Goal: Entertainment & Leisure: Browse casually

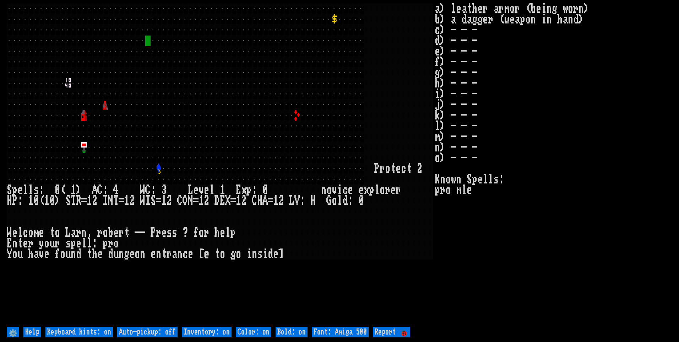
drag, startPoint x: 158, startPoint y: 329, endPoint x: 182, endPoint y: 328, distance: 24.5
click at [158, 329] on off "Auto-pickup: off" at bounding box center [147, 331] width 60 height 11
type off "Auto-pickup: on"
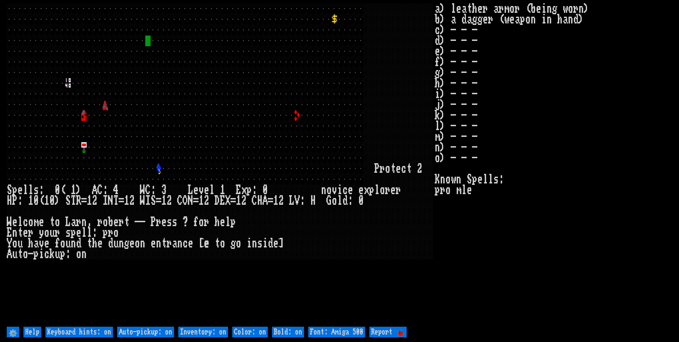
click at [192, 328] on on "Inventory: on" at bounding box center [203, 331] width 50 height 11
type on "Inventory: off"
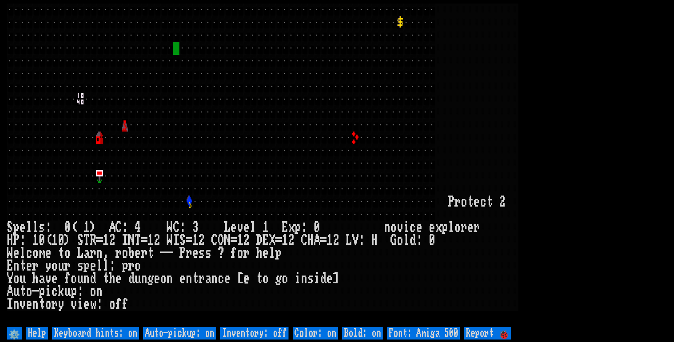
click at [433, 335] on 500 "Font: Amiga 500" at bounding box center [423, 332] width 73 height 13
type 500 "Font: Amiga 1200"
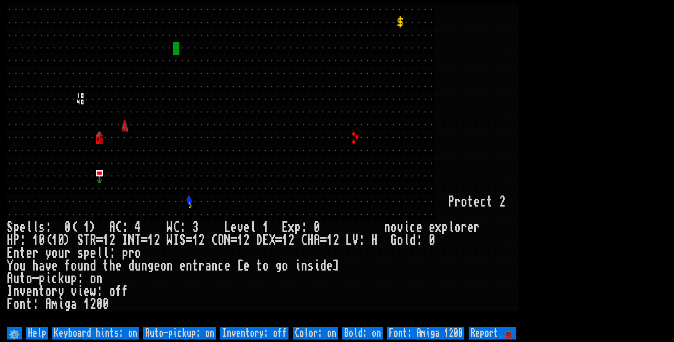
click at [585, 124] on larn at bounding box center [337, 164] width 660 height 321
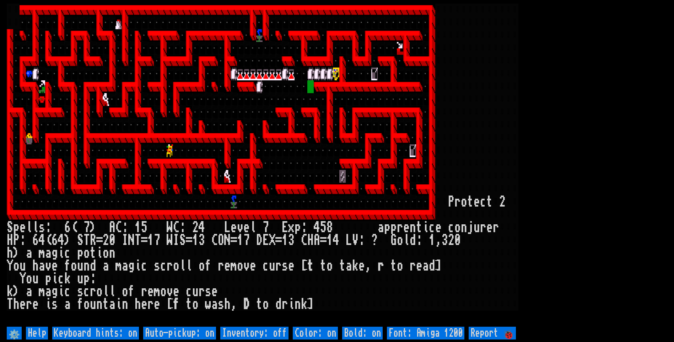
click at [177, 336] on off "Auto-pickup: on" at bounding box center [179, 332] width 73 height 13
type off "Auto-pickup: off"
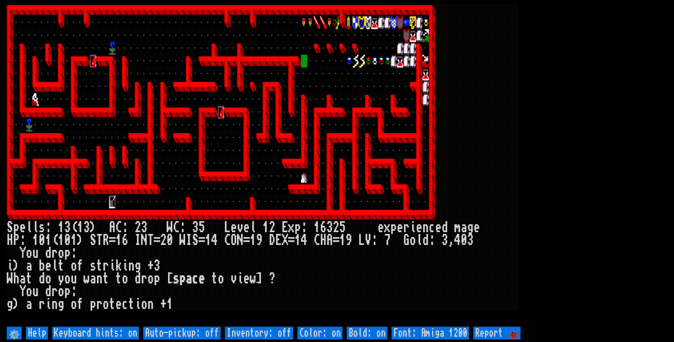
click at [179, 334] on off "Auto-pickup: off" at bounding box center [181, 332] width 77 height 13
type off "Auto-pickup: on"
